Goal: Task Accomplishment & Management: Manage account settings

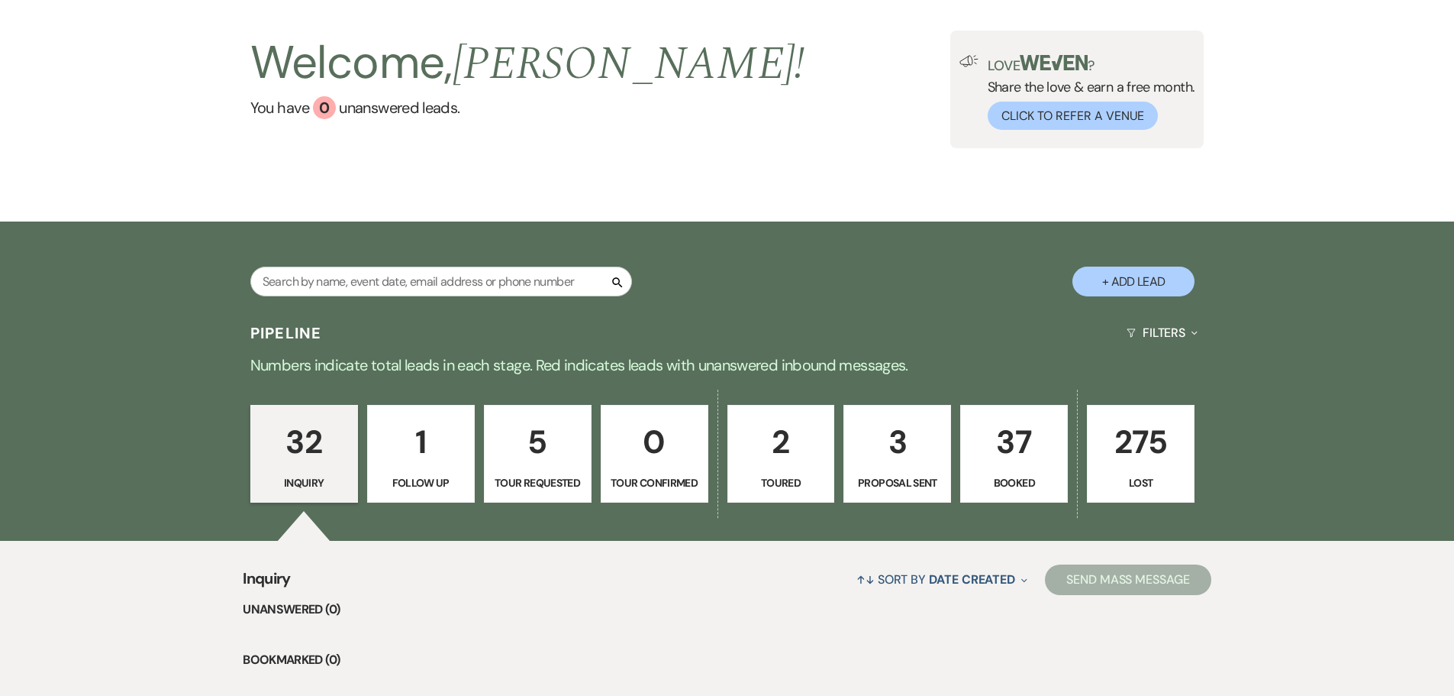
scroll to position [229, 0]
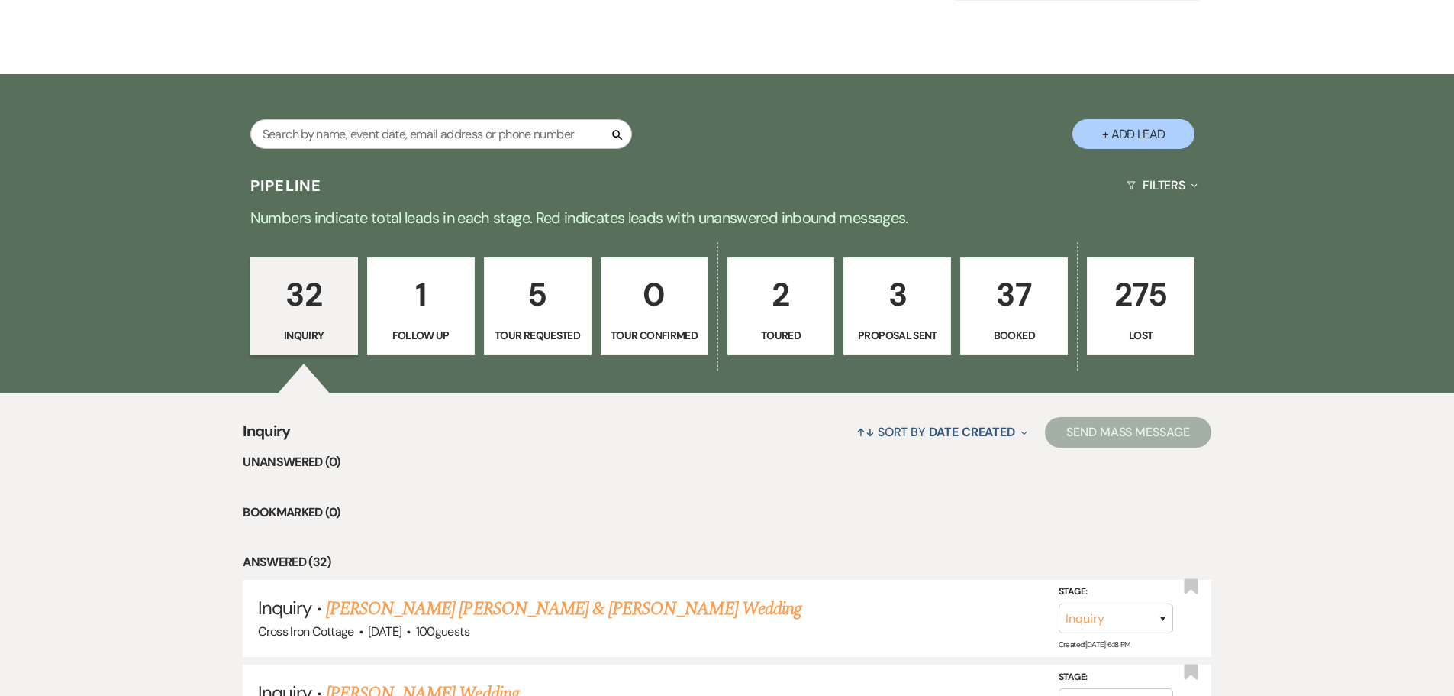
click at [1022, 314] on p "37" at bounding box center [1014, 294] width 88 height 51
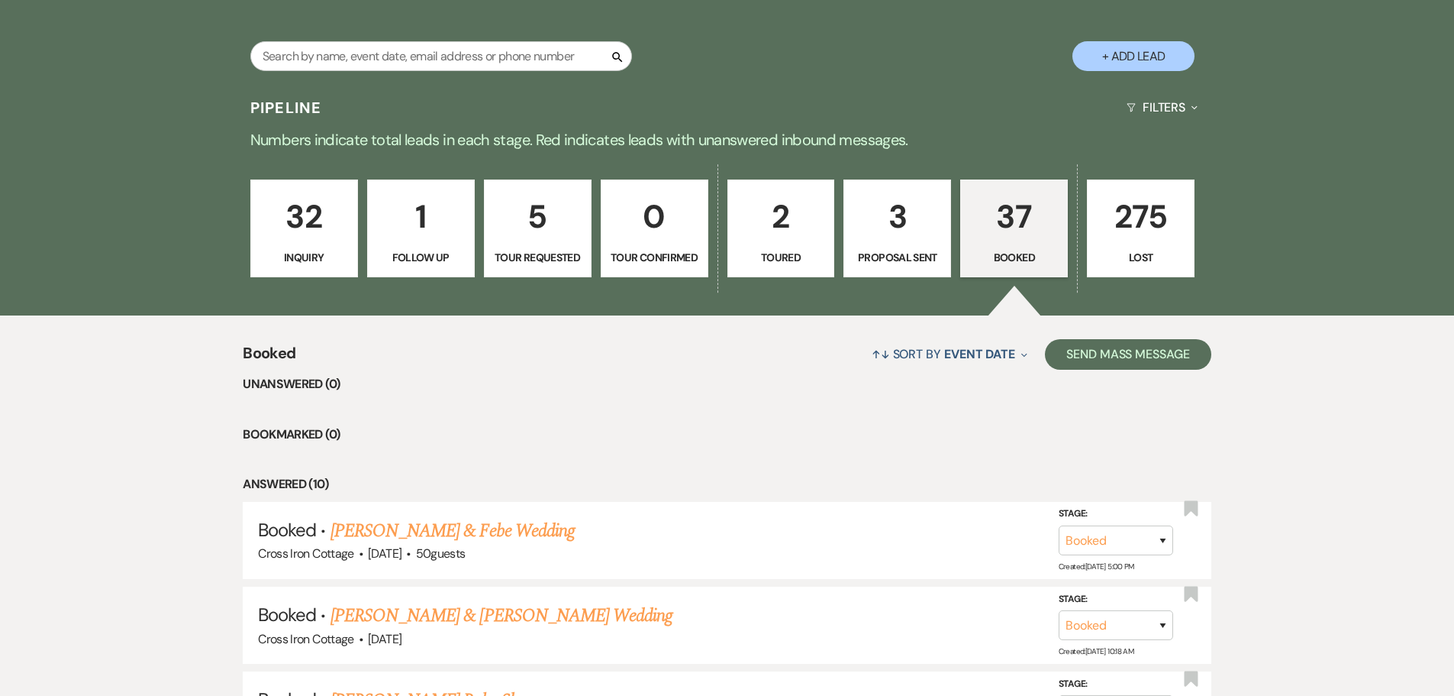
scroll to position [305, 0]
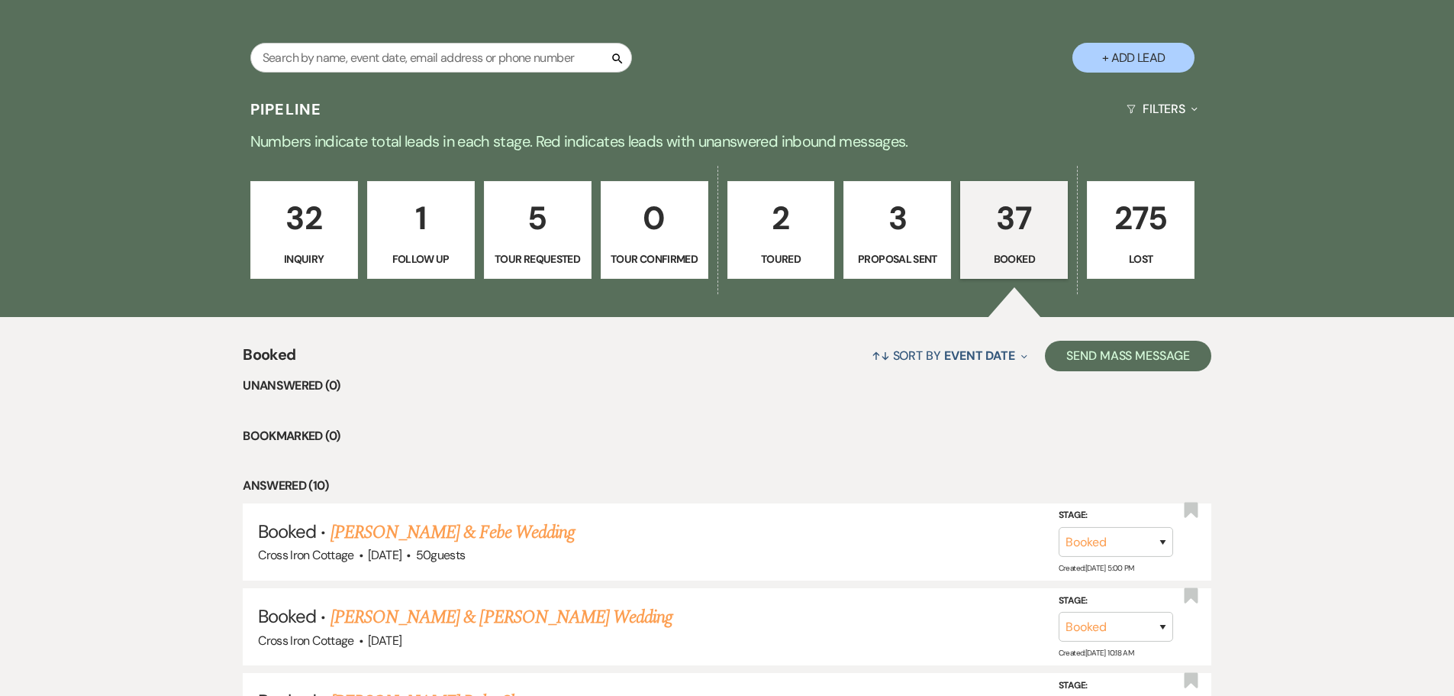
click at [923, 244] on link "3 Proposal Sent" at bounding box center [898, 230] width 108 height 98
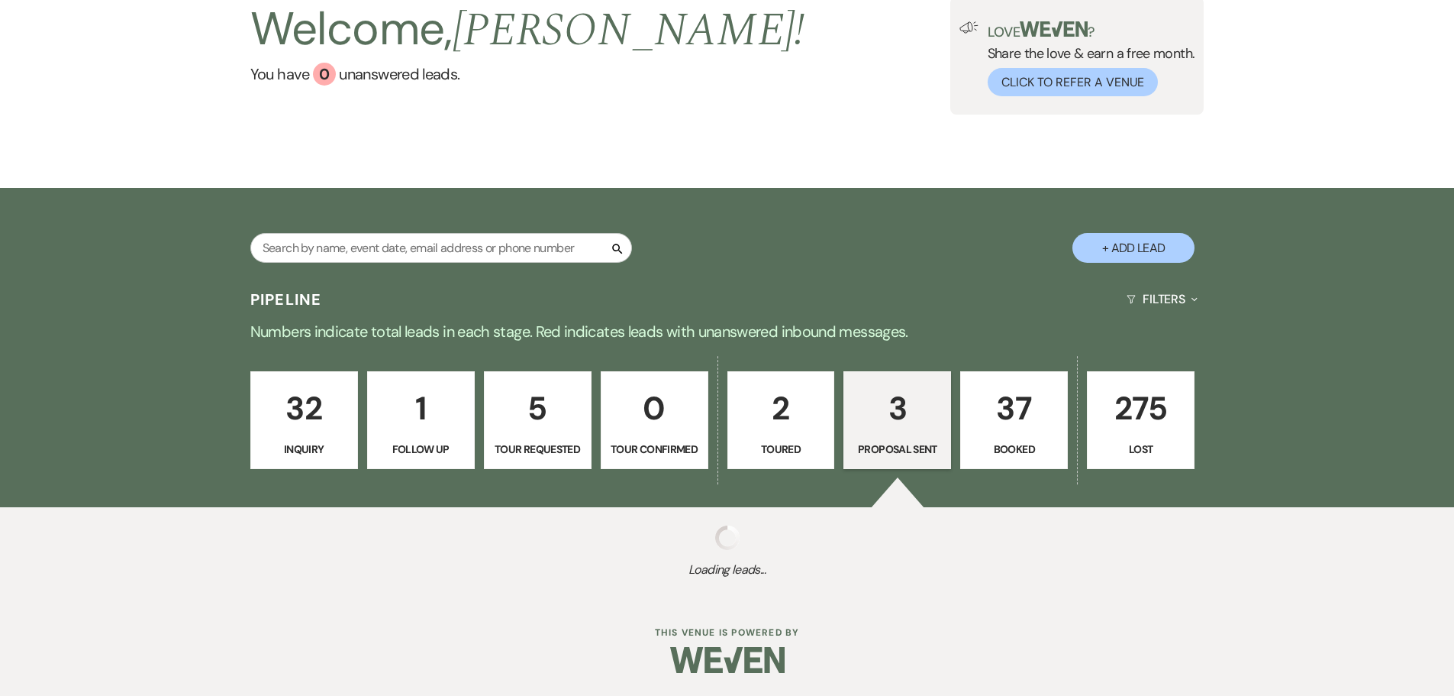
scroll to position [305, 0]
select select "6"
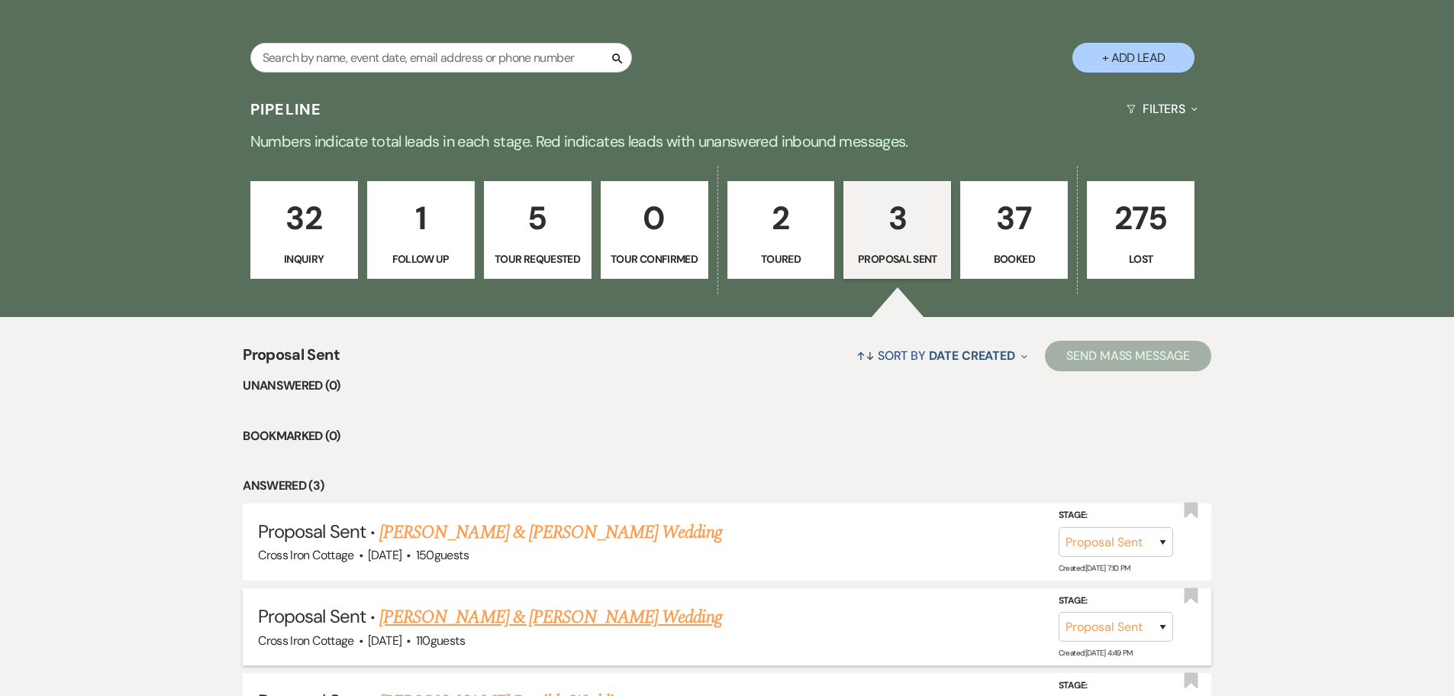
click at [583, 624] on link "[PERSON_NAME] & [PERSON_NAME] Wedding" at bounding box center [550, 616] width 342 height 27
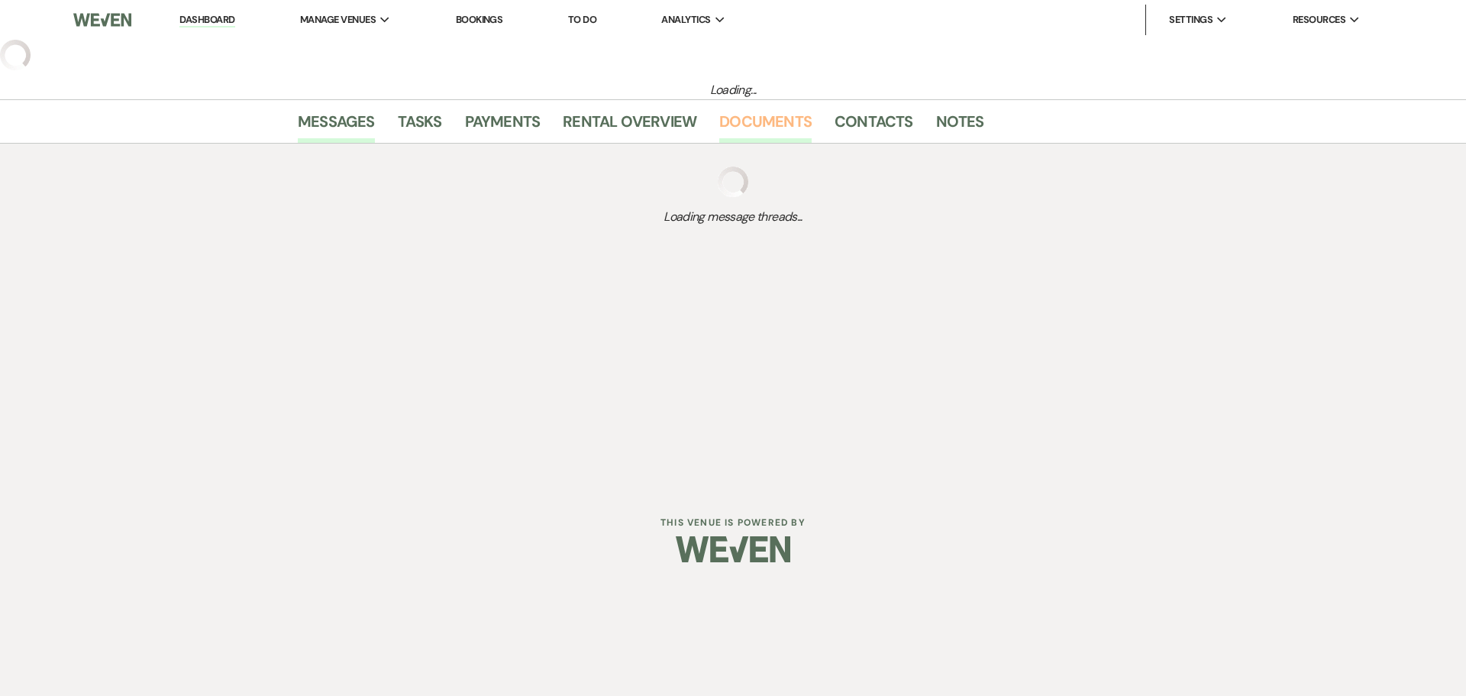
select select "6"
select select "8"
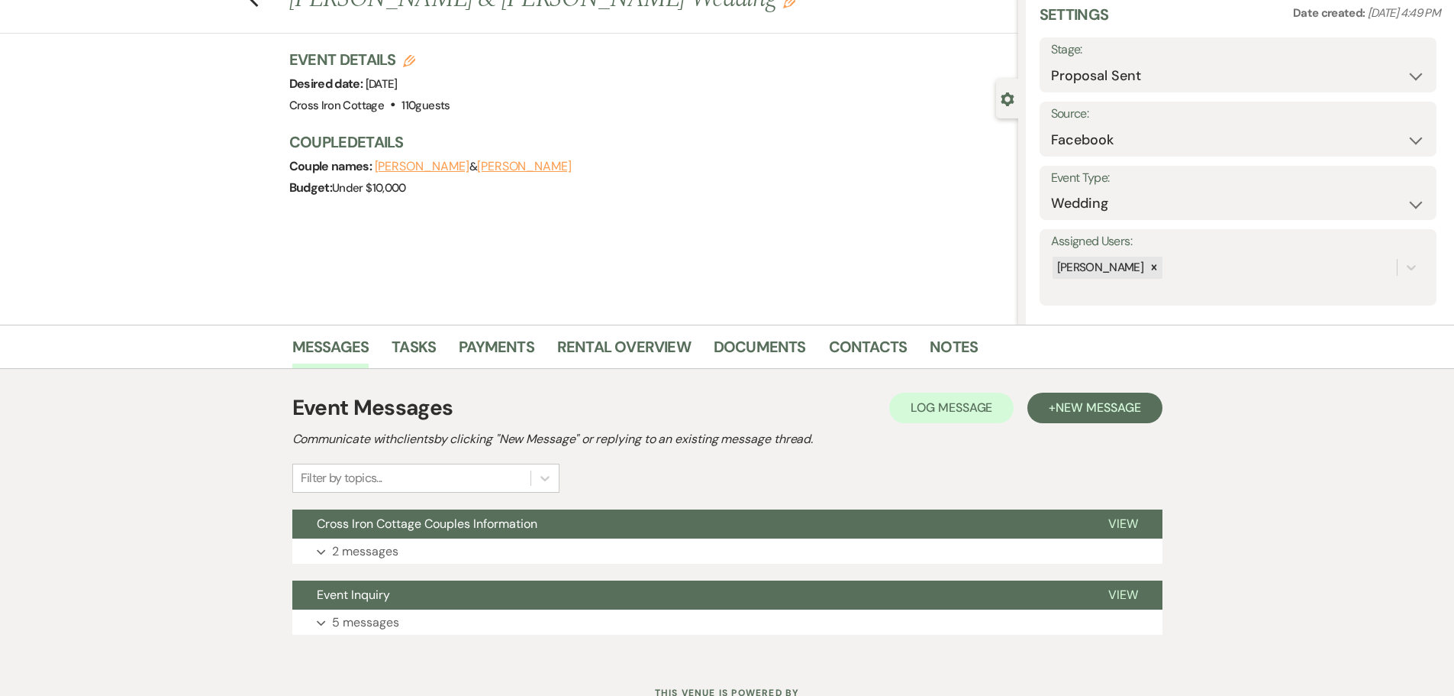
scroll to position [119, 0]
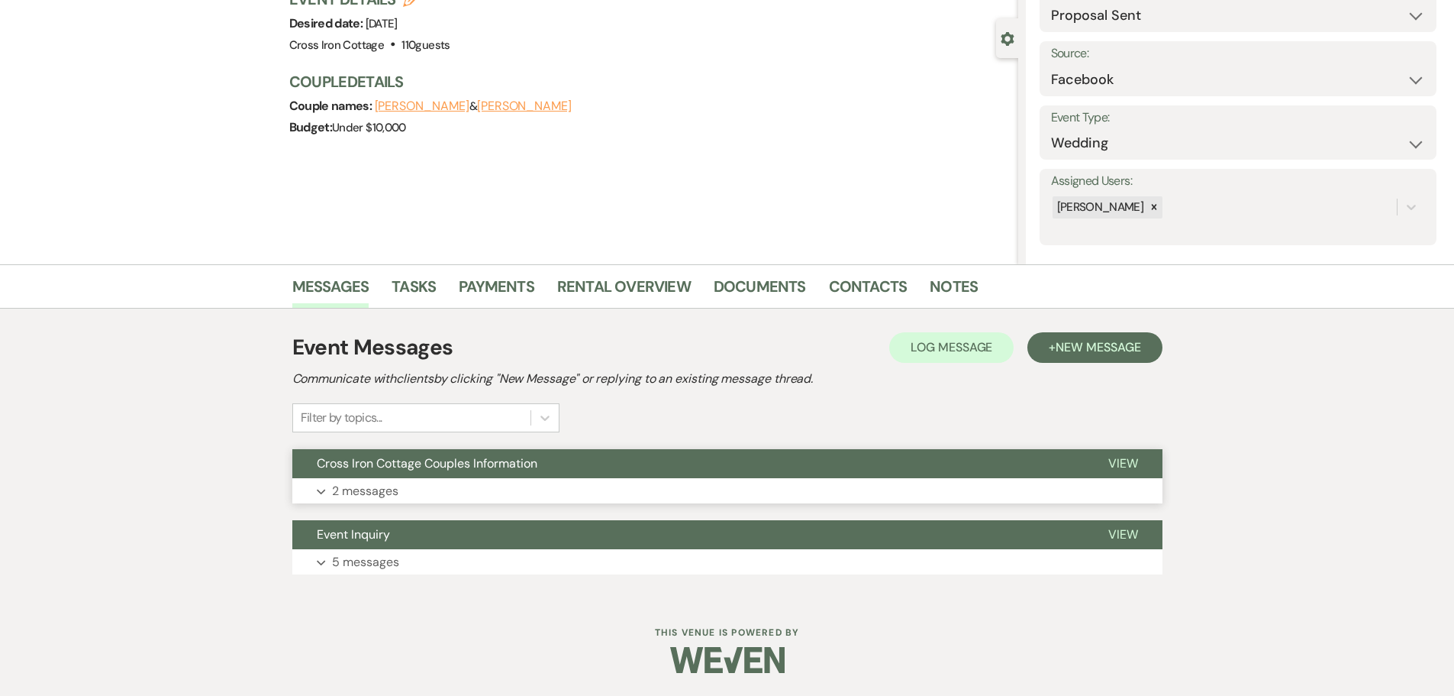
click at [422, 470] on span "Cross Iron Cottage Couples Information" at bounding box center [427, 463] width 221 height 16
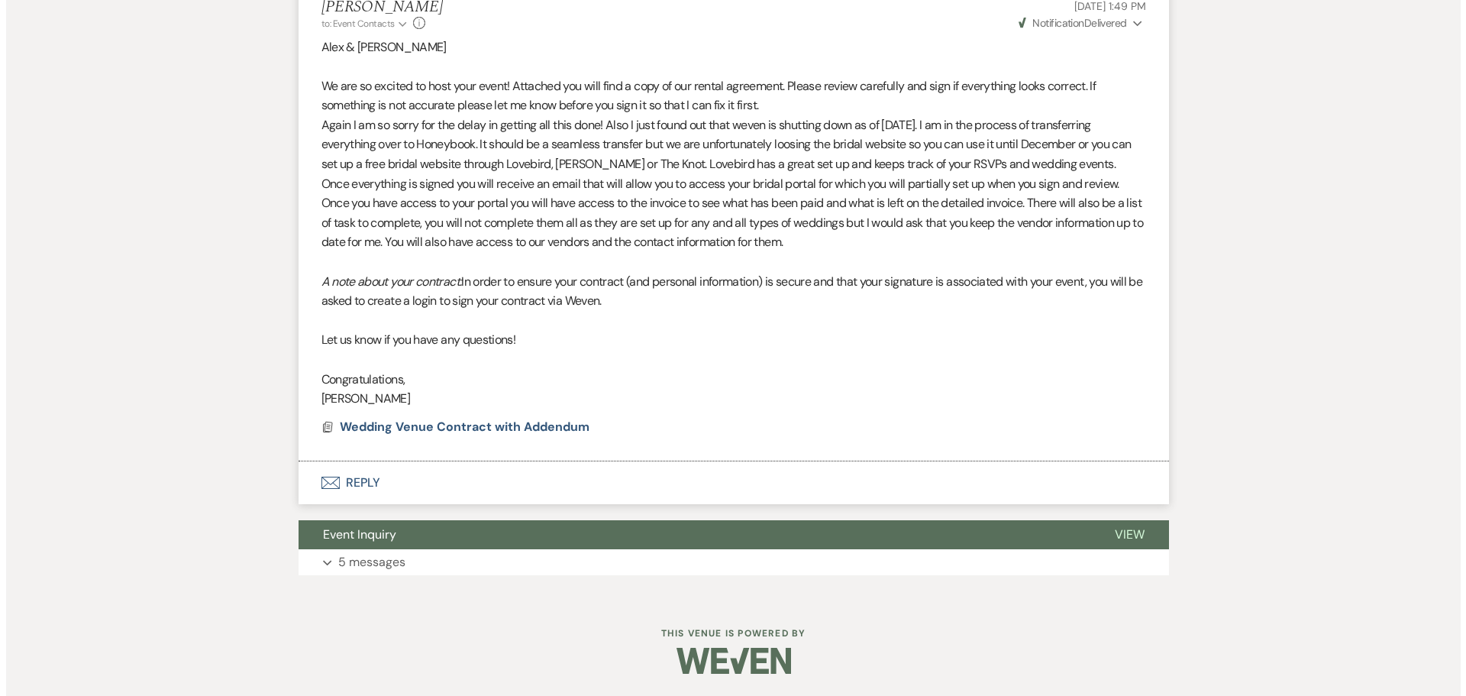
scroll to position [959, 0]
click at [457, 434] on span "Wedding Venue Contract with Addendum" at bounding box center [459, 426] width 250 height 16
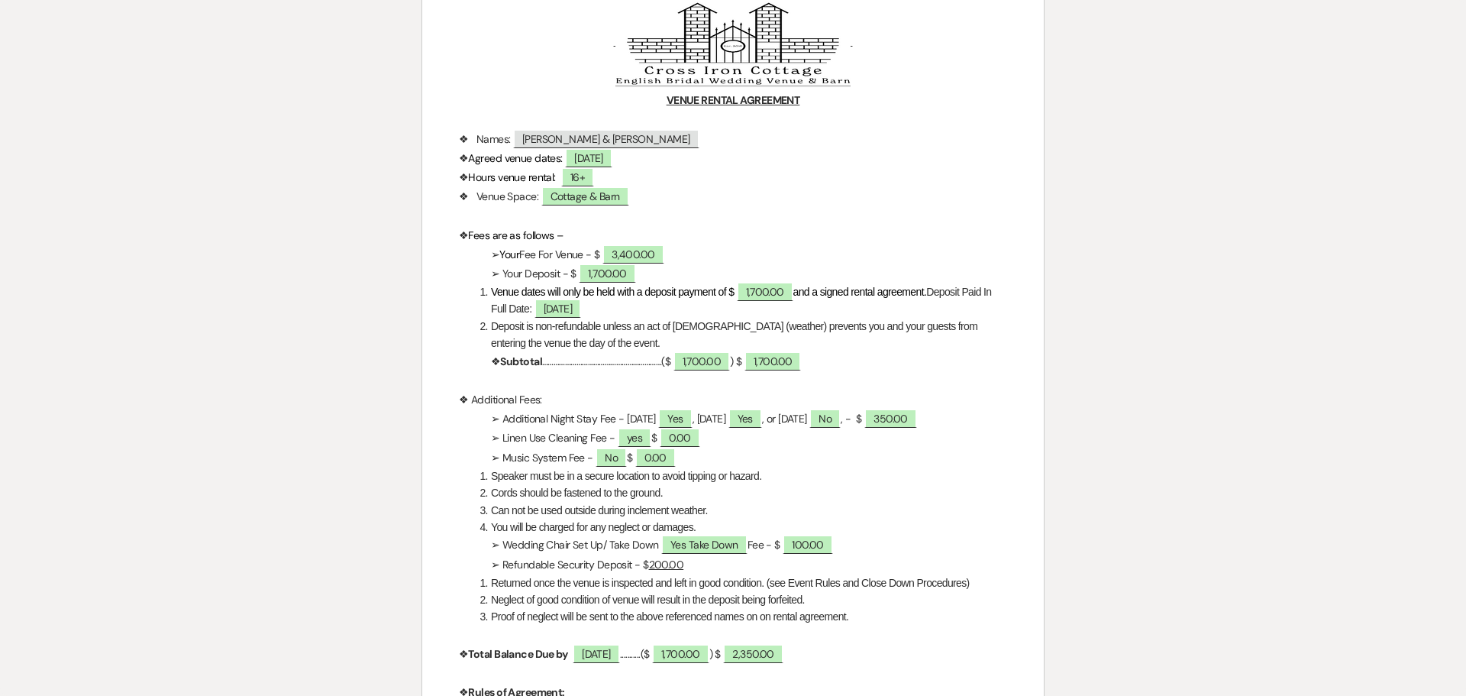
scroll to position [0, 0]
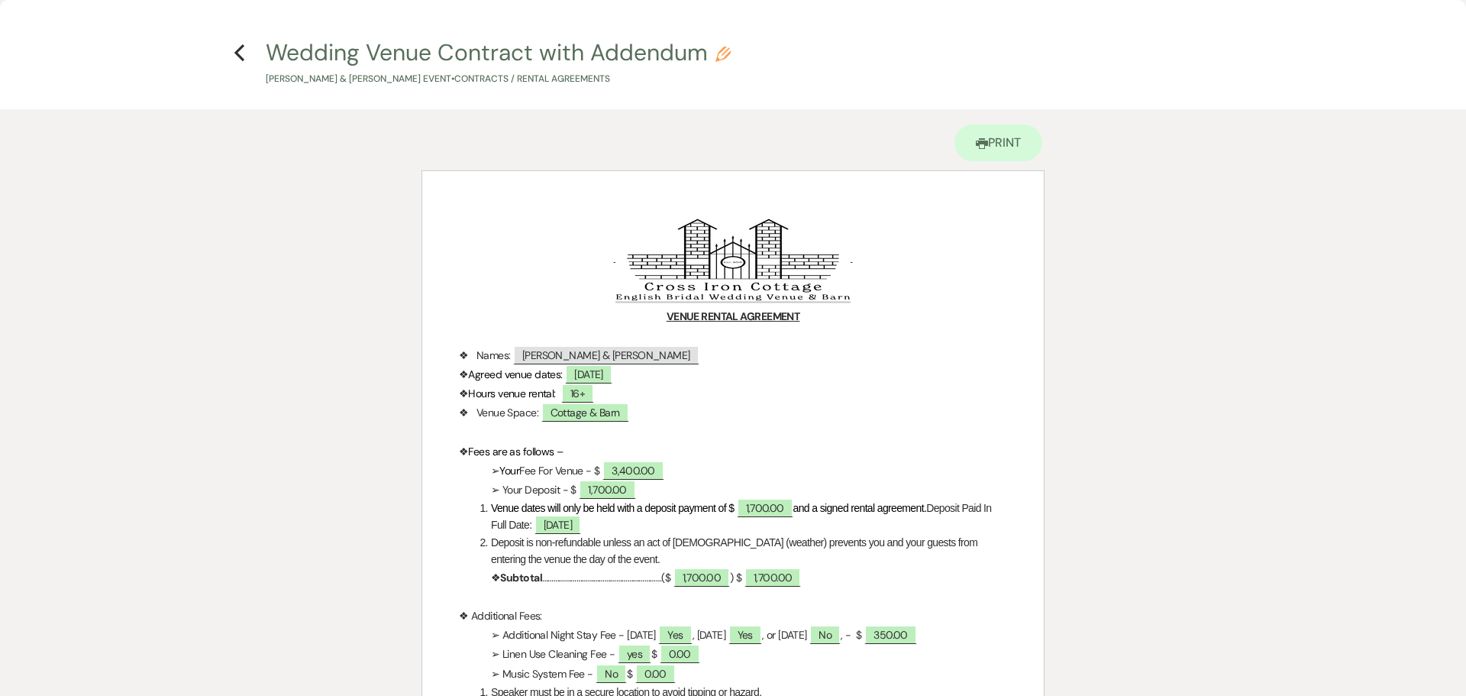
select select "6"
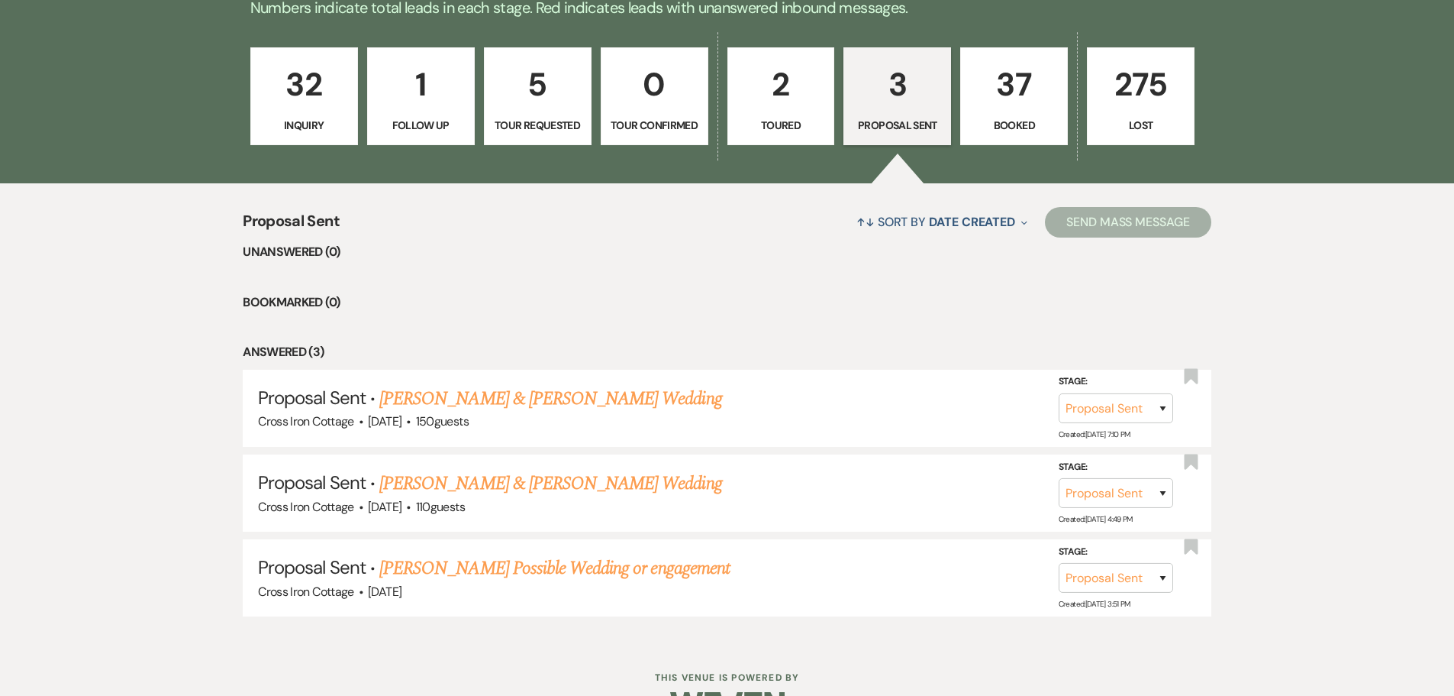
scroll to position [484, 0]
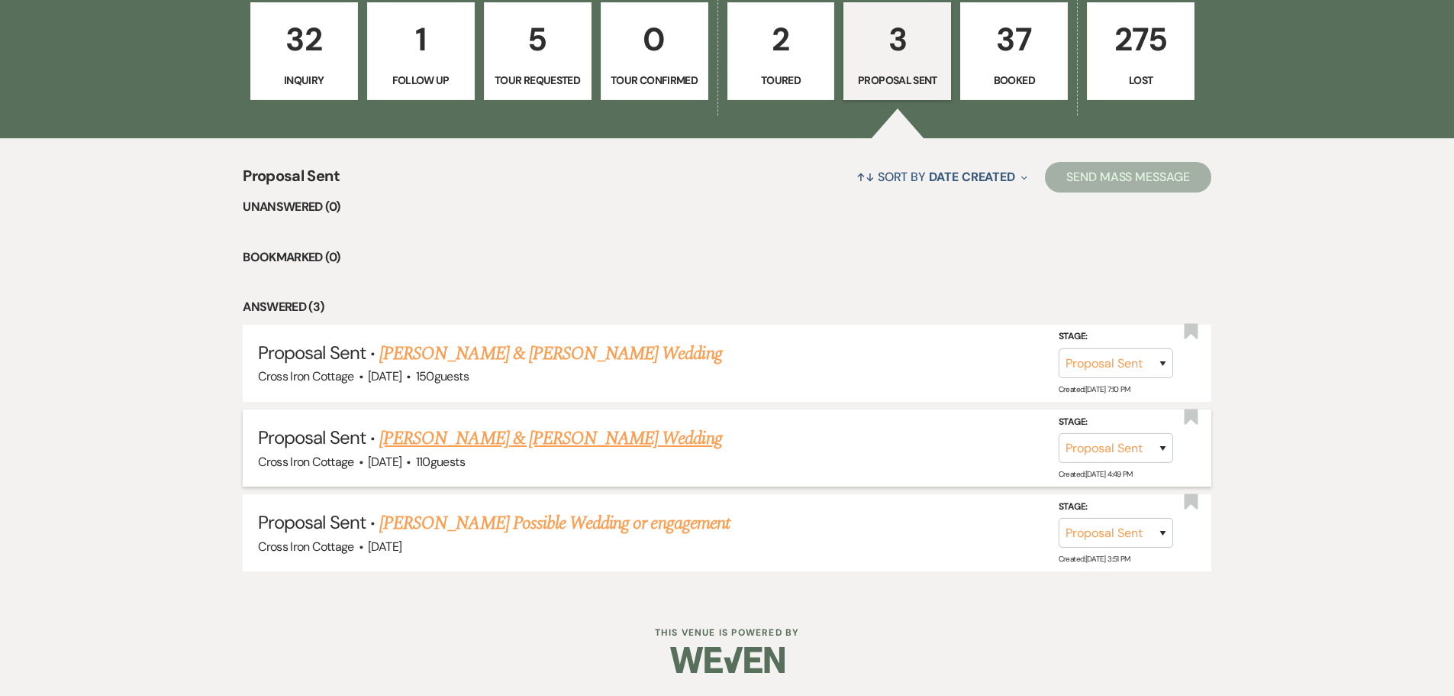
click at [541, 445] on link "[PERSON_NAME] & [PERSON_NAME] Wedding" at bounding box center [550, 437] width 342 height 27
select select "6"
select select "8"
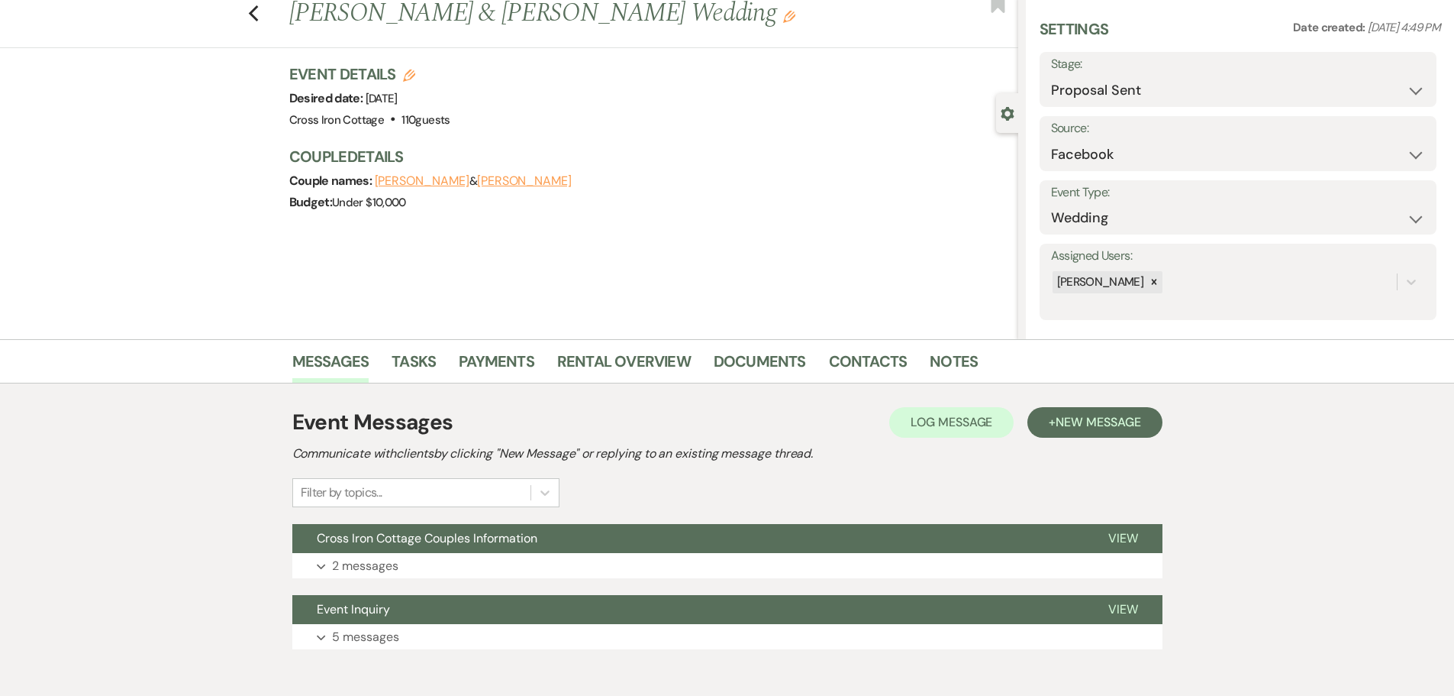
scroll to position [119, 0]
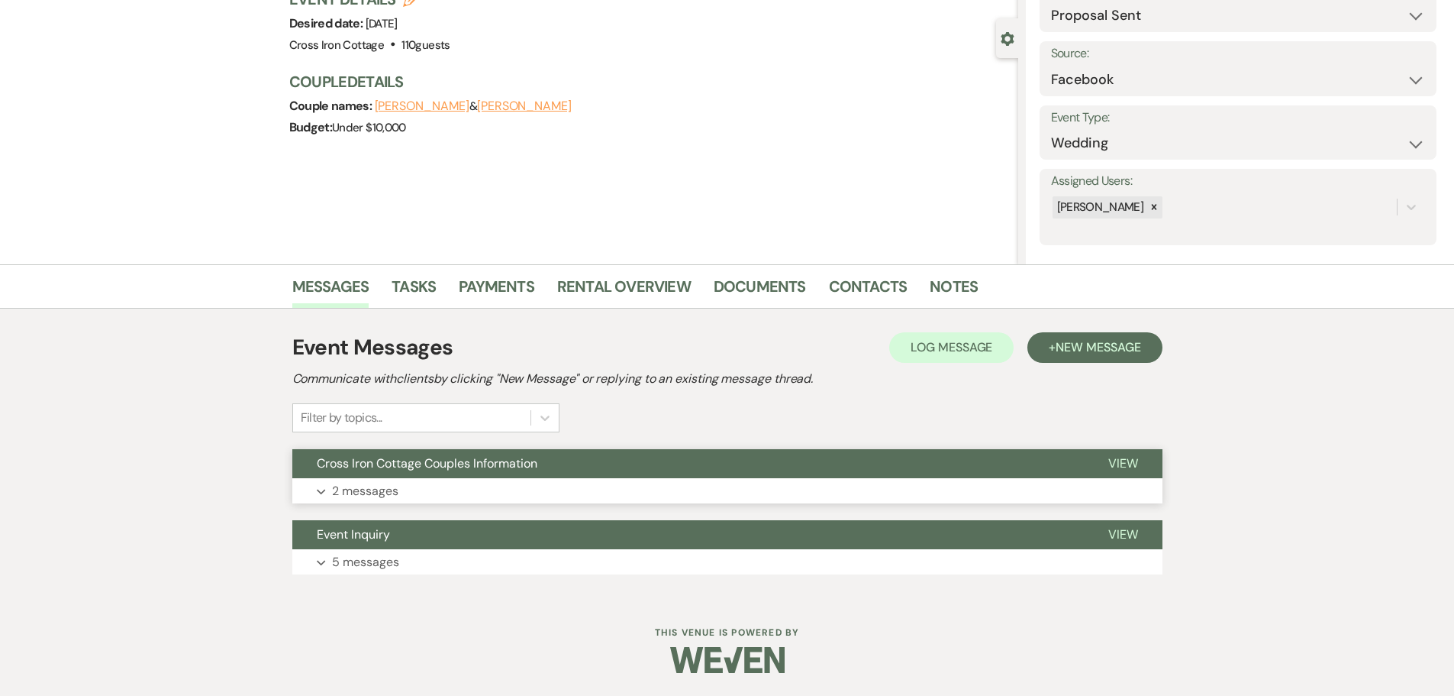
click at [377, 467] on span "Cross Iron Cottage Couples Information" at bounding box center [427, 463] width 221 height 16
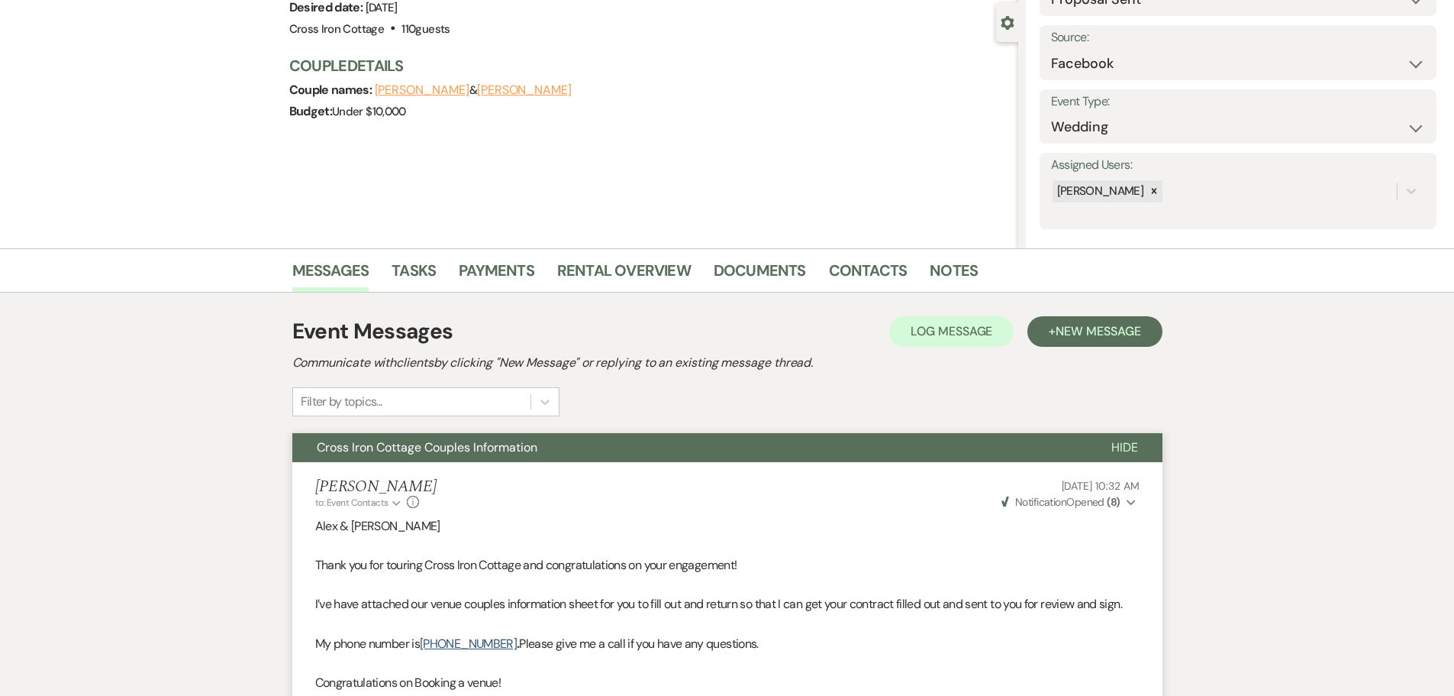
scroll to position [0, 0]
